Goal: Navigation & Orientation: Find specific page/section

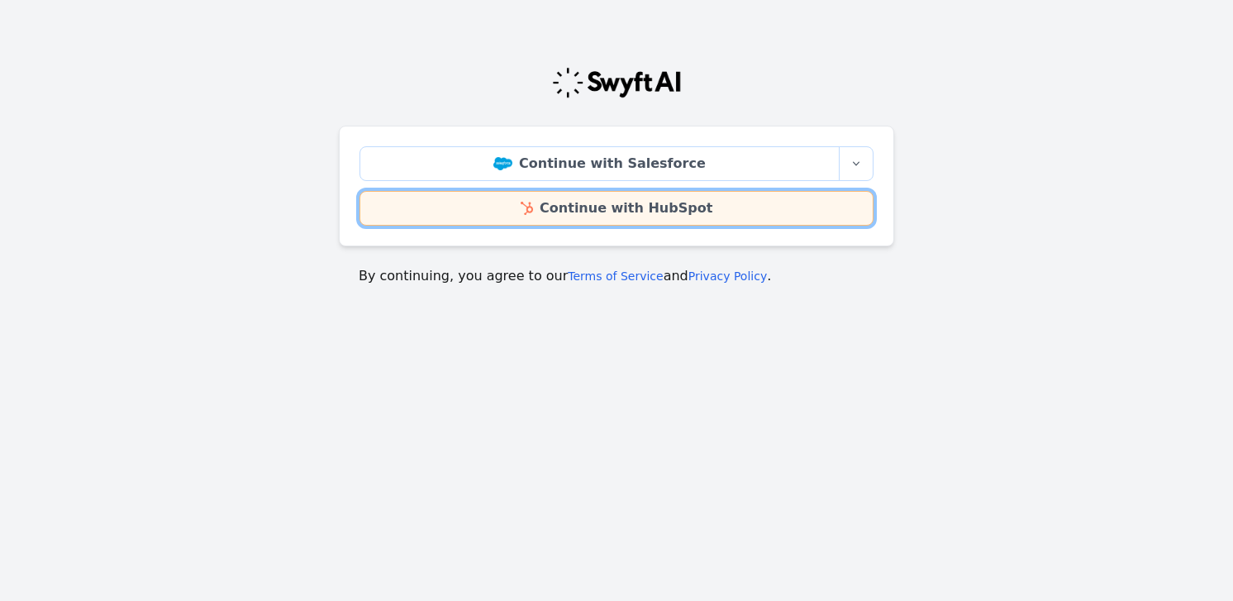
click at [641, 210] on link "Continue with HubSpot" at bounding box center [616, 208] width 514 height 35
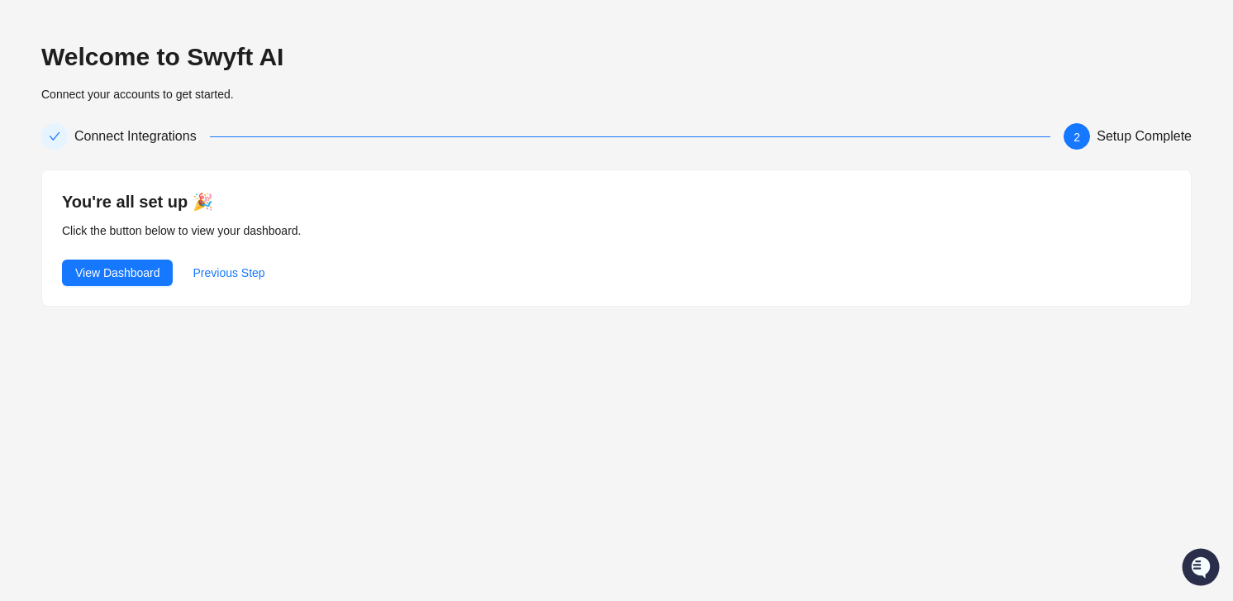
click at [132, 255] on div "You're all set up 🎉 Click the button below to view your dashboard. View Dashboa…" at bounding box center [616, 238] width 1109 height 96
click at [133, 267] on span "View Dashboard" at bounding box center [117, 273] width 84 height 18
